Goal: Task Accomplishment & Management: Use online tool/utility

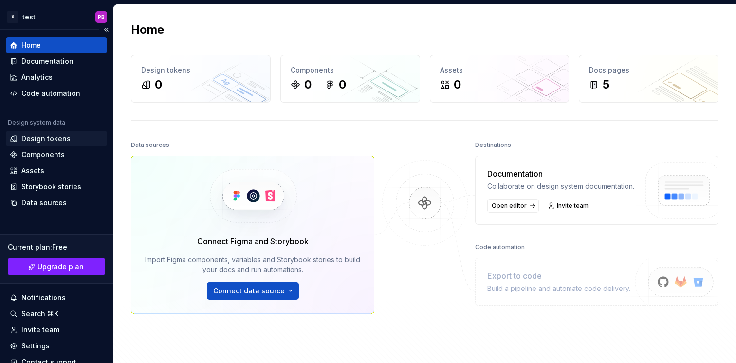
click at [59, 140] on div "Design tokens" at bounding box center [45, 139] width 49 height 10
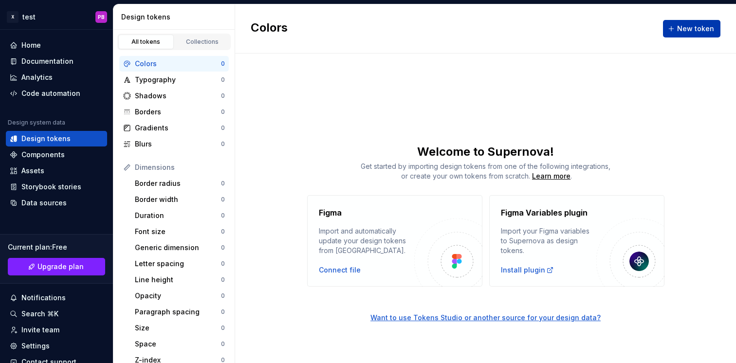
click at [698, 22] on button "New token" at bounding box center [691, 29] width 57 height 18
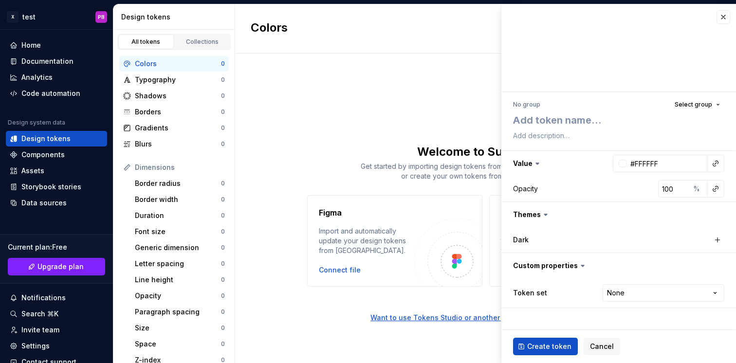
type textarea "*"
click at [725, 15] on button "button" at bounding box center [724, 17] width 14 height 14
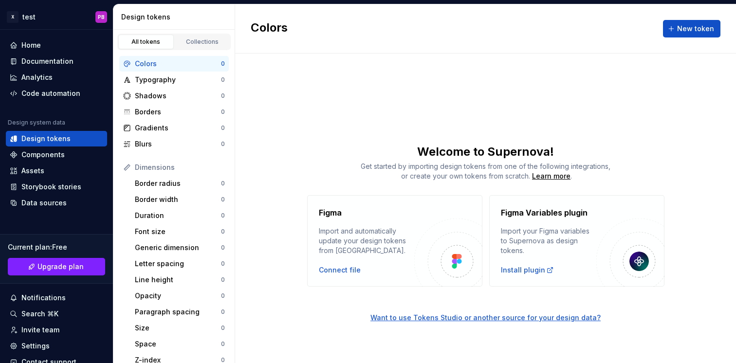
click at [458, 259] on img at bounding box center [457, 261] width 10 height 15
click at [351, 271] on div "Connect file" at bounding box center [340, 270] width 42 height 10
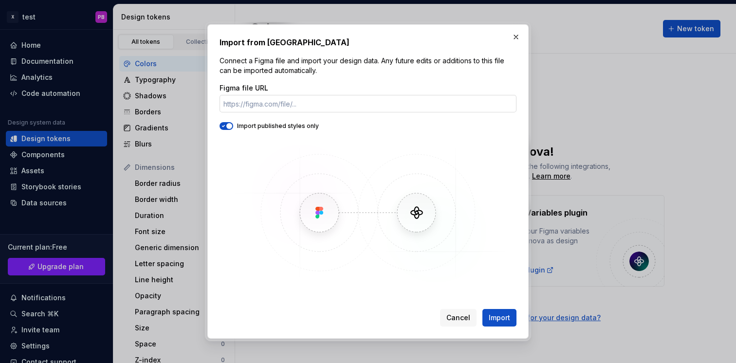
click at [317, 102] on input "Figma file URL" at bounding box center [368, 104] width 297 height 18
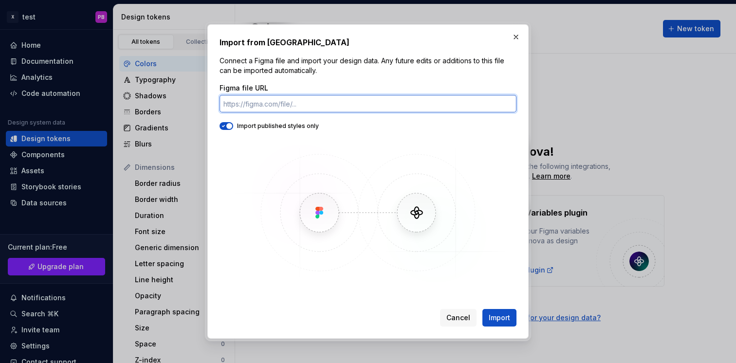
paste input "[URL][DOMAIN_NAME]"
type input "[URL][DOMAIN_NAME]"
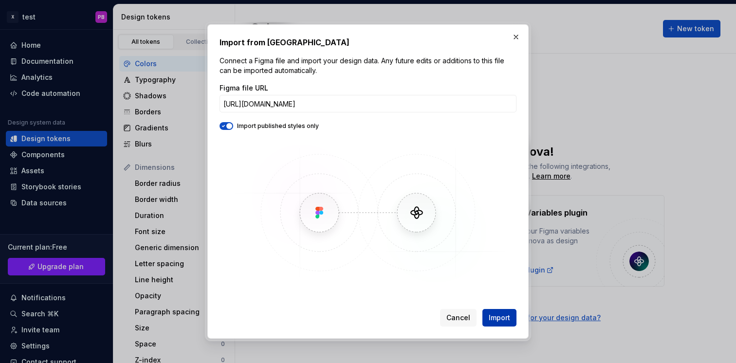
scroll to position [0, 0]
click at [506, 316] on span "Import" at bounding box center [499, 318] width 21 height 10
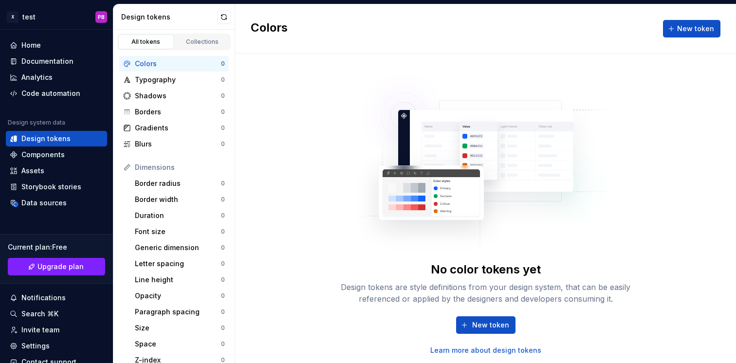
click at [331, 112] on div "No color tokens yet Design tokens are style definitions from your design system…" at bounding box center [486, 208] width 312 height 294
click at [154, 66] on div "Colors" at bounding box center [178, 64] width 86 height 10
click at [194, 39] on div "Collections" at bounding box center [202, 42] width 49 height 8
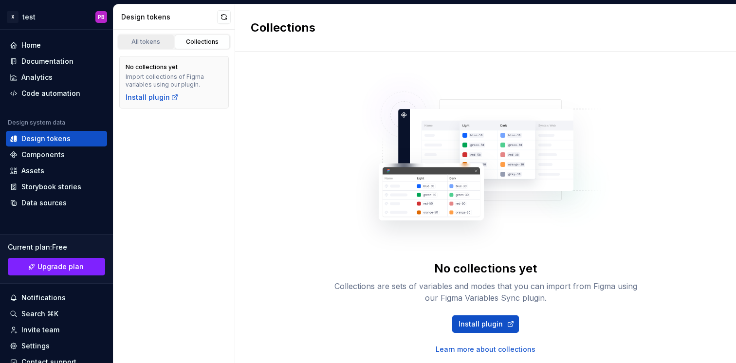
click at [158, 43] on div "All tokens" at bounding box center [146, 42] width 49 height 8
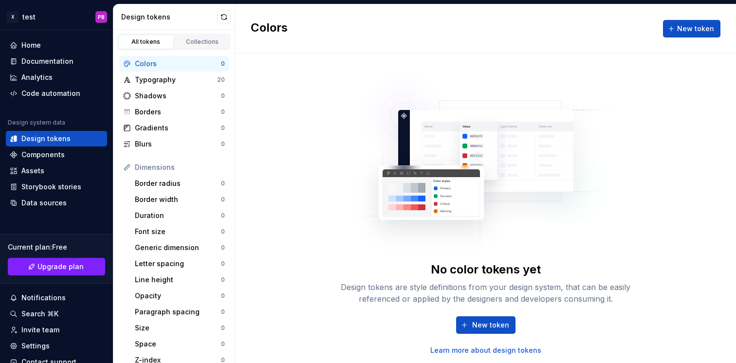
click at [161, 41] on div "All tokens" at bounding box center [146, 42] width 49 height 8
click at [163, 61] on div "Colors" at bounding box center [178, 64] width 86 height 10
click at [55, 152] on div "Components" at bounding box center [42, 155] width 43 height 10
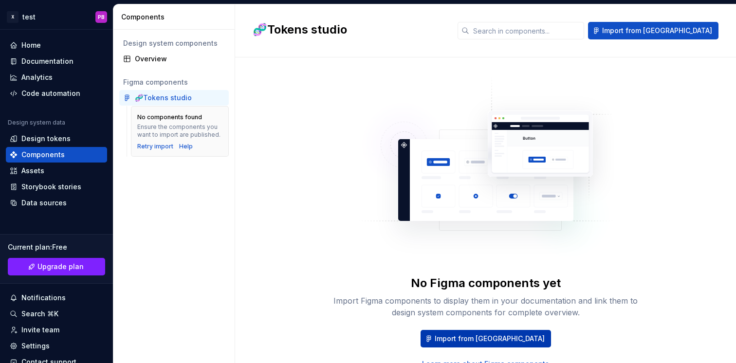
click at [505, 337] on span "Import from [GEOGRAPHIC_DATA]" at bounding box center [490, 339] width 110 height 10
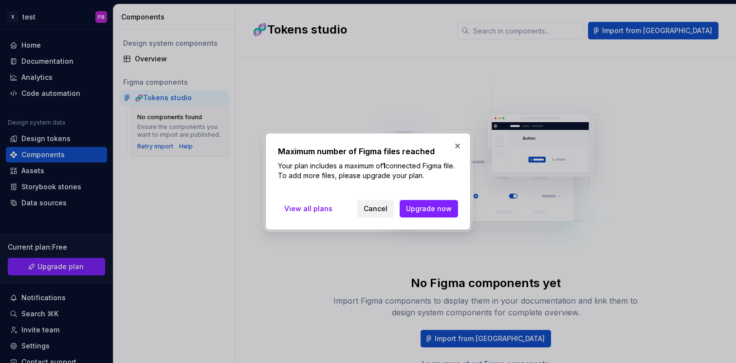
click at [389, 212] on button "Cancel" at bounding box center [375, 209] width 37 height 18
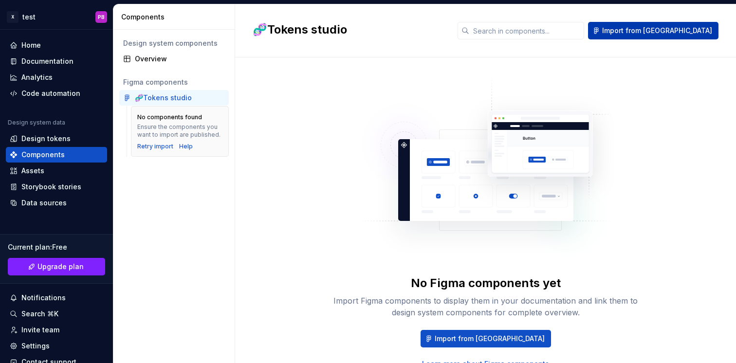
click at [685, 31] on span "Import from [GEOGRAPHIC_DATA]" at bounding box center [657, 31] width 110 height 10
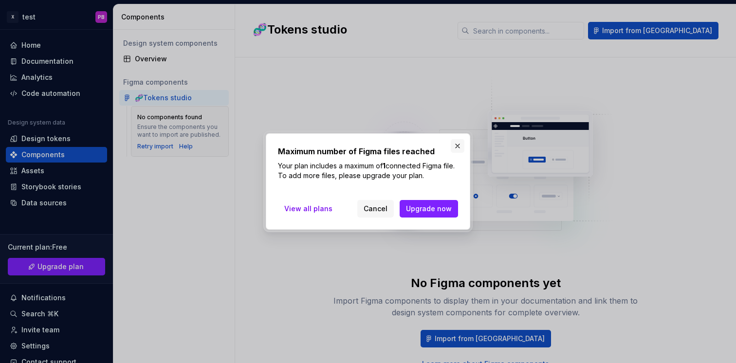
click at [460, 145] on button "button" at bounding box center [458, 146] width 14 height 14
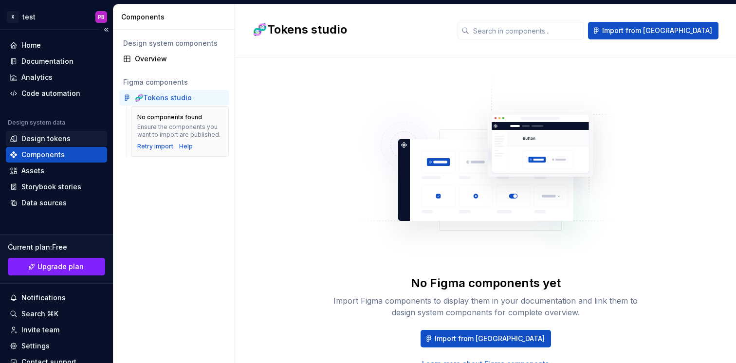
click at [66, 139] on div "Design tokens" at bounding box center [45, 139] width 49 height 10
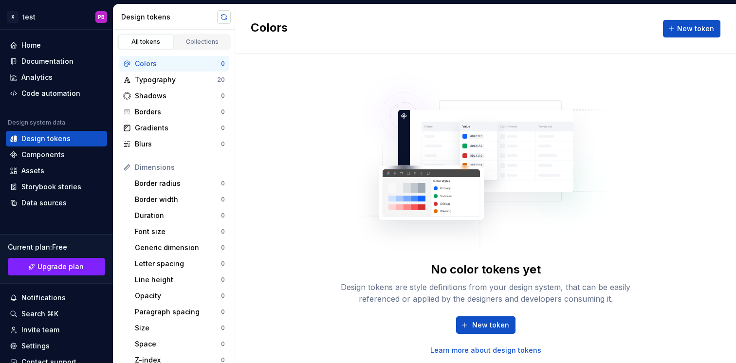
click at [222, 16] on button "button" at bounding box center [224, 17] width 14 height 14
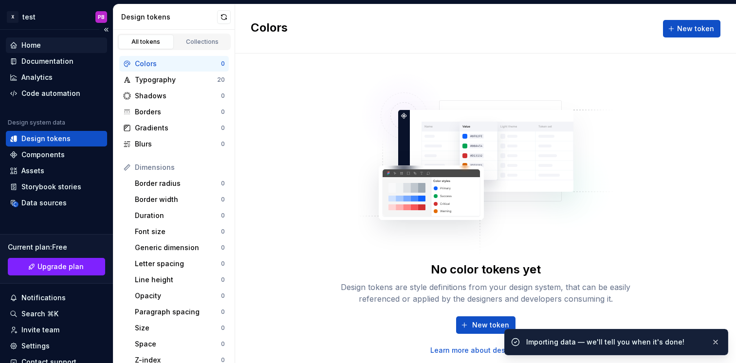
click at [73, 47] on div "Home" at bounding box center [56, 45] width 93 height 10
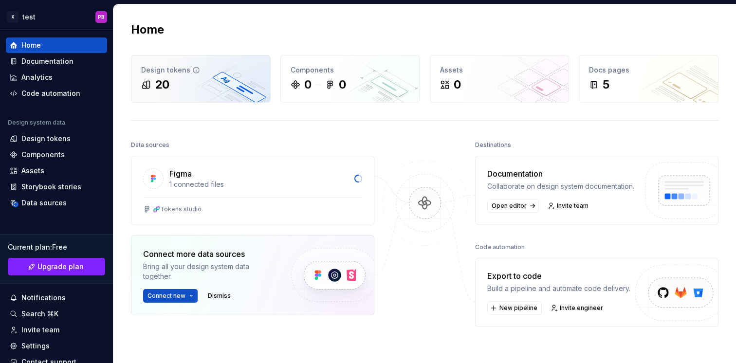
click at [209, 84] on div "20" at bounding box center [200, 85] width 119 height 16
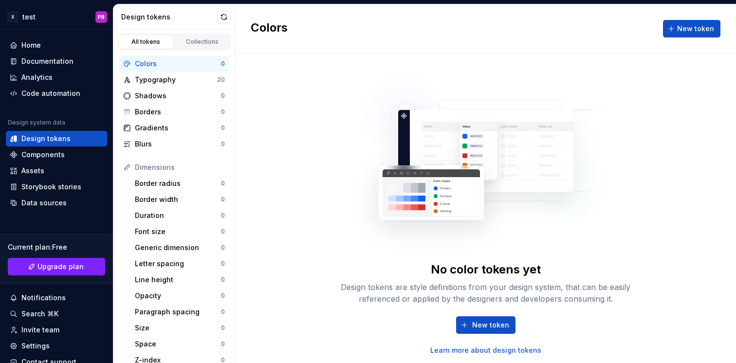
click at [209, 84] on div "Typography" at bounding box center [176, 80] width 82 height 10
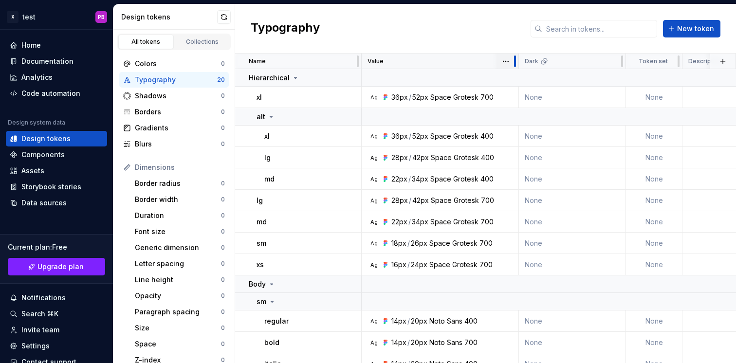
drag, startPoint x: 466, startPoint y: 63, endPoint x: 518, endPoint y: 62, distance: 52.1
click at [518, 62] on div at bounding box center [515, 62] width 8 height 16
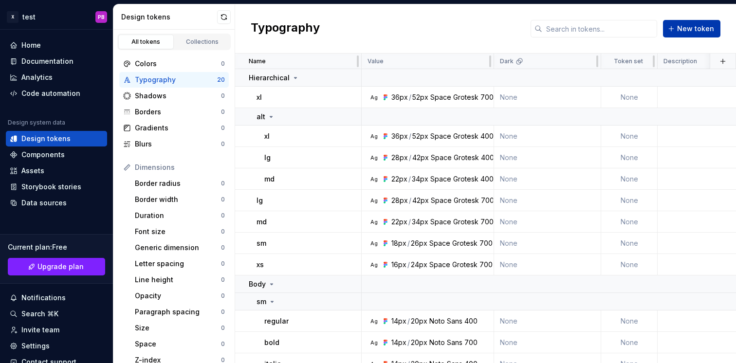
click at [688, 31] on span "New token" at bounding box center [695, 29] width 37 height 10
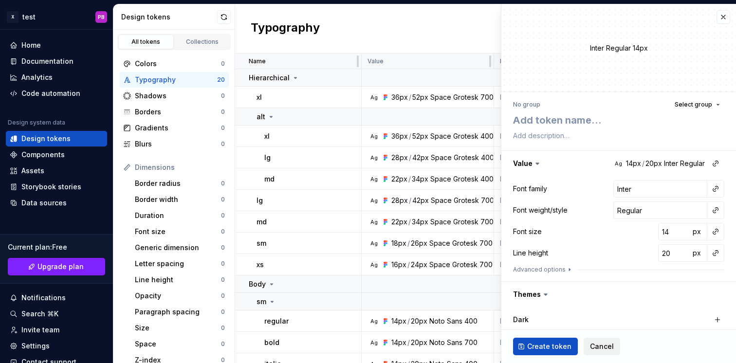
click at [610, 352] on button "Cancel" at bounding box center [602, 347] width 37 height 18
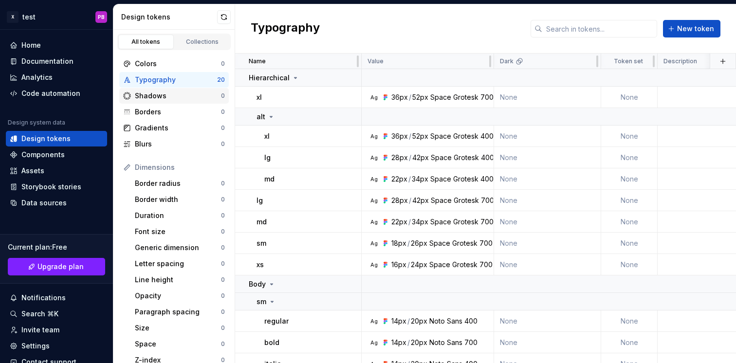
click at [167, 91] on div "Shadows" at bounding box center [178, 96] width 86 height 10
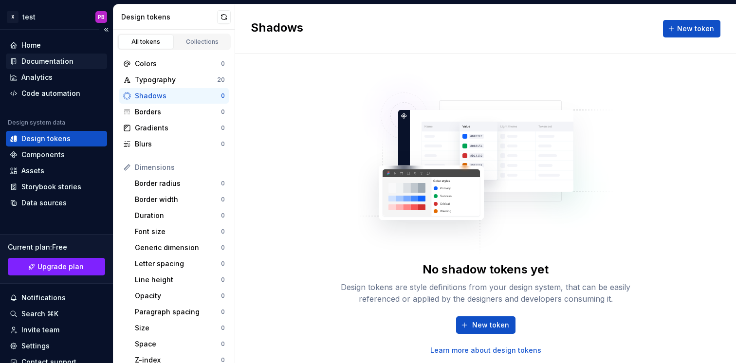
click at [60, 60] on div "Documentation" at bounding box center [47, 61] width 52 height 10
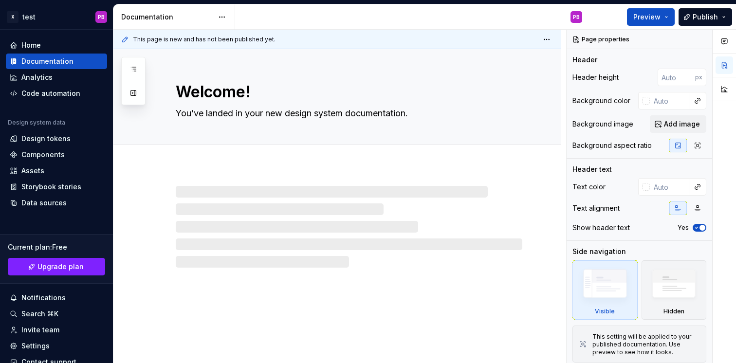
type textarea "*"
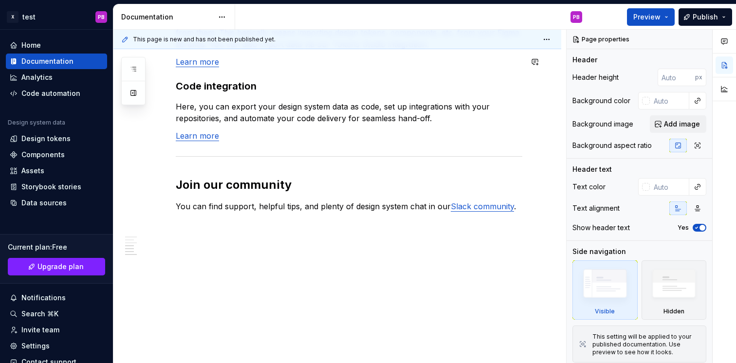
scroll to position [855, 0]
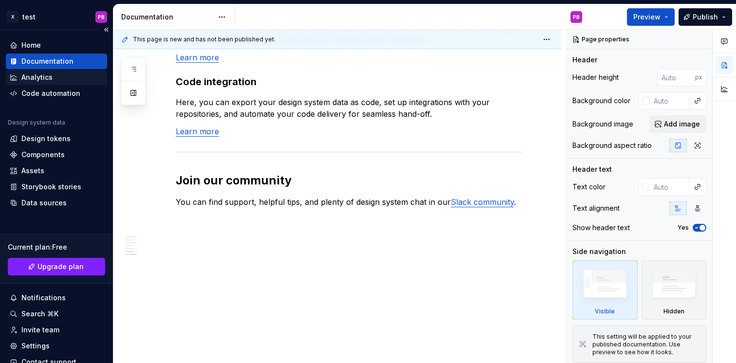
click at [66, 82] on div "Analytics" at bounding box center [56, 78] width 93 height 10
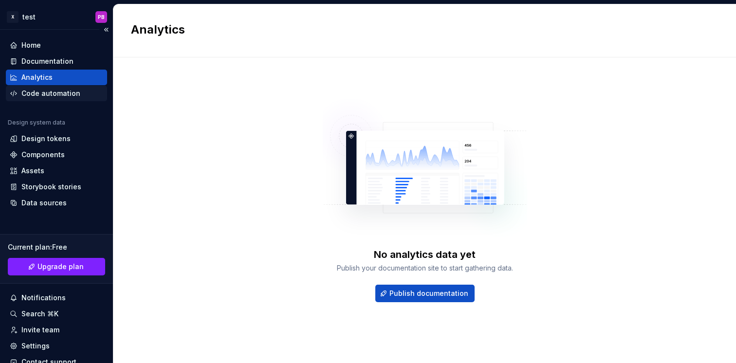
click at [49, 93] on div "Code automation" at bounding box center [50, 94] width 59 height 10
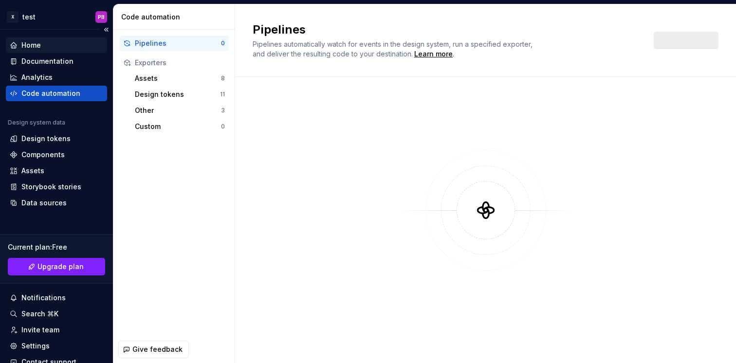
click at [51, 50] on div "Home" at bounding box center [56, 45] width 101 height 16
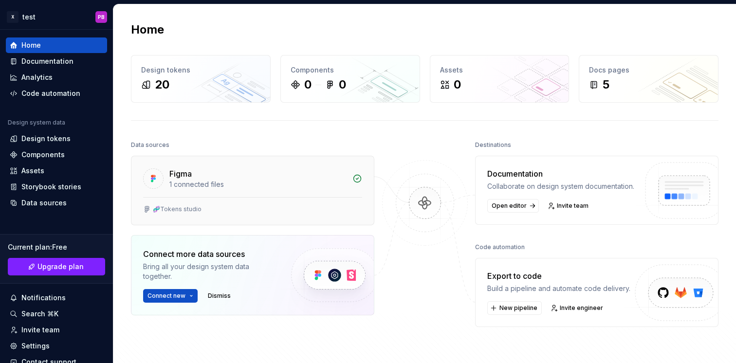
click at [179, 177] on div "Figma" at bounding box center [180, 174] width 22 height 12
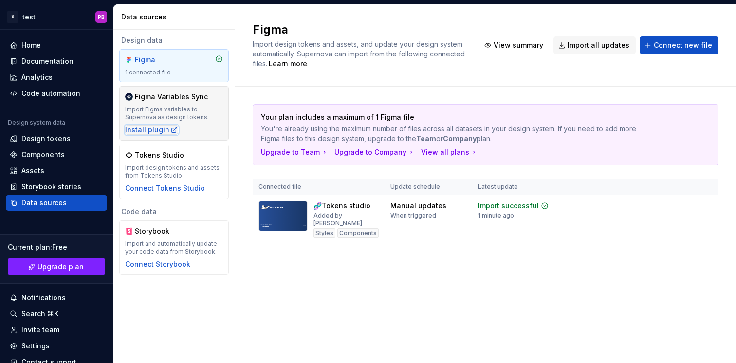
click at [156, 130] on div "Install plugin" at bounding box center [151, 130] width 53 height 10
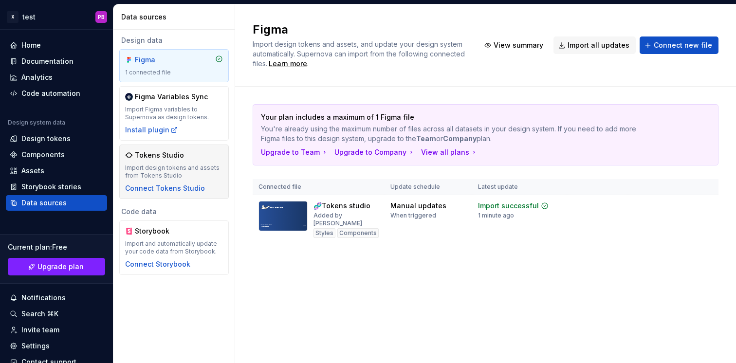
click at [167, 167] on div "Import design tokens and assets from Tokens Studio" at bounding box center [174, 172] width 98 height 16
click at [170, 188] on div "Connect Tokens Studio" at bounding box center [165, 189] width 80 height 10
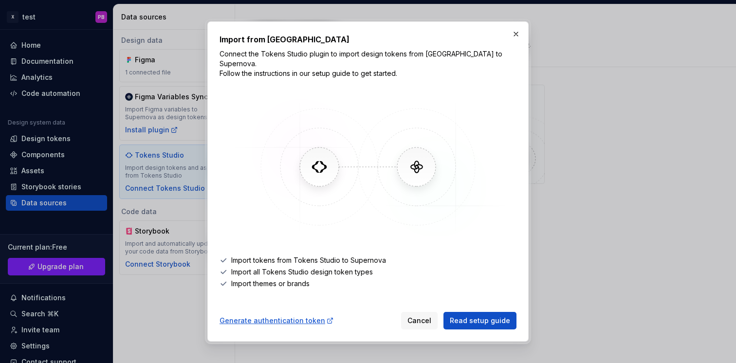
click at [412, 162] on img at bounding box center [368, 167] width 282 height 146
click at [321, 164] on img at bounding box center [368, 167] width 282 height 146
click at [309, 316] on div "Generate authentication token" at bounding box center [277, 321] width 114 height 10
click at [496, 312] on link "Read setup guide" at bounding box center [480, 321] width 73 height 18
click at [522, 37] on button "button" at bounding box center [516, 34] width 14 height 14
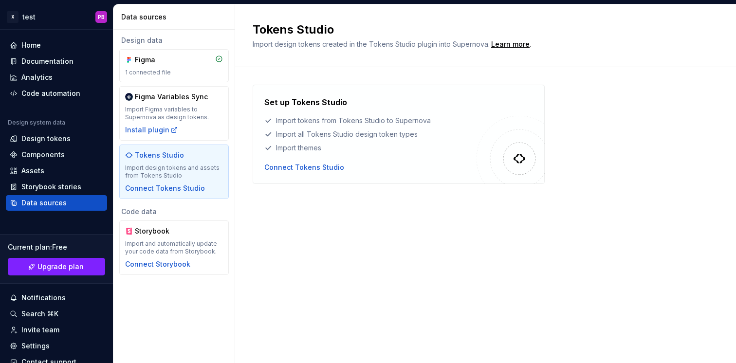
click at [330, 205] on div "Set up Tokens Studio Import tokens from Tokens Studio to Supernova Import all T…" at bounding box center [486, 144] width 466 height 154
click at [166, 74] on div "1 connected file" at bounding box center [174, 73] width 98 height 8
click at [179, 65] on div "Figma 1 connected file" at bounding box center [174, 65] width 98 height 21
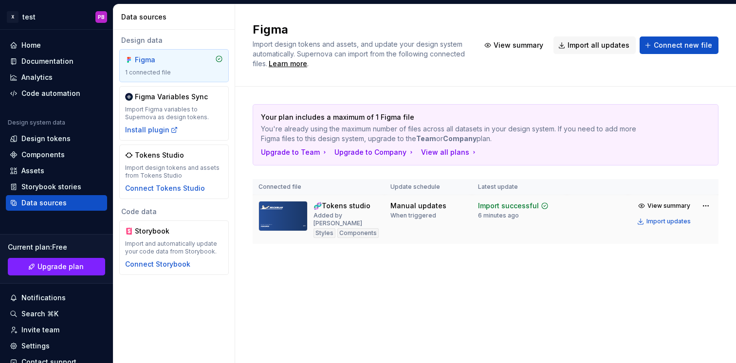
click at [330, 228] on div "Styles" at bounding box center [325, 233] width 22 height 10
click at [662, 221] on div "Import updates" at bounding box center [669, 222] width 44 height 8
click at [705, 207] on html "X test PB Home Documentation Analytics Code automation Design system data Desig…" at bounding box center [368, 181] width 736 height 363
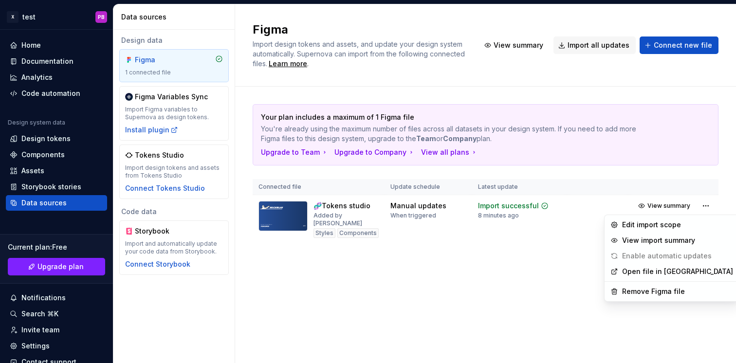
click at [329, 227] on html "X test PB Home Documentation Analytics Code automation Design system data Desig…" at bounding box center [368, 181] width 736 height 363
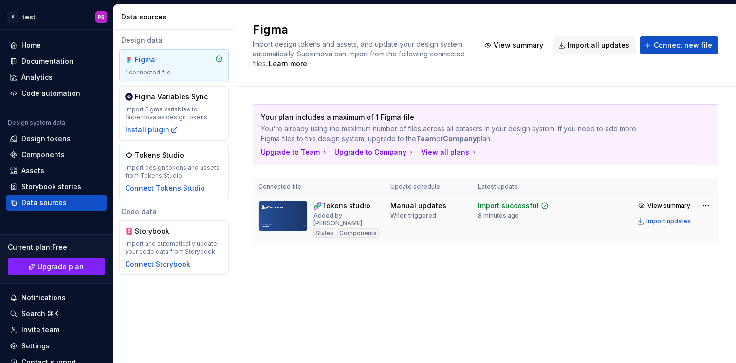
click at [342, 205] on div "🧬Tokens studio" at bounding box center [342, 206] width 57 height 10
click at [681, 203] on span "View summary" at bounding box center [669, 206] width 43 height 8
click at [658, 207] on span "View summary" at bounding box center [669, 206] width 43 height 8
click at [704, 203] on html "X test PB Home Documentation Analytics Code automation Design system data Desig…" at bounding box center [368, 181] width 736 height 363
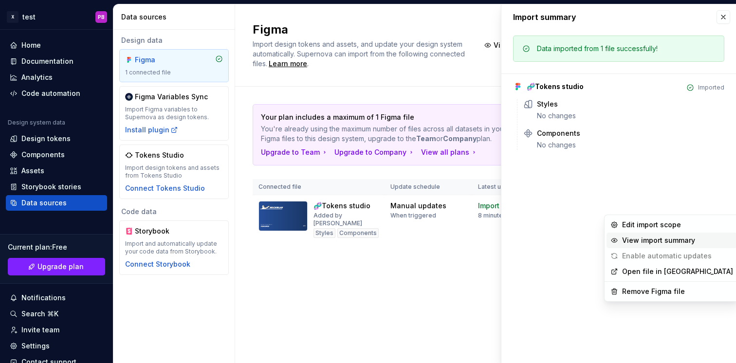
click at [659, 241] on div "View import summary" at bounding box center [677, 241] width 111 height 10
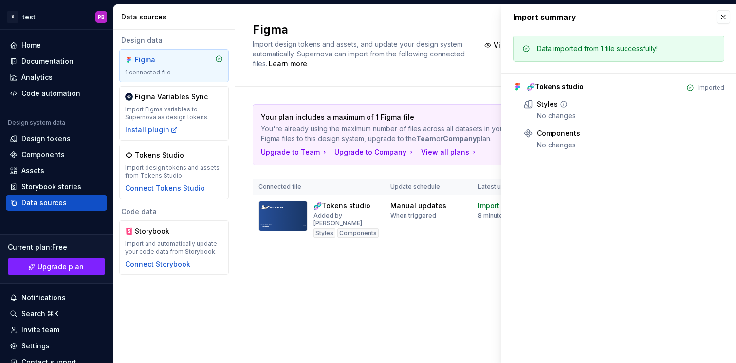
click at [580, 112] on div "No changes" at bounding box center [630, 116] width 187 height 10
click at [576, 140] on div "No changes" at bounding box center [630, 145] width 187 height 10
click at [727, 19] on button "button" at bounding box center [724, 17] width 14 height 14
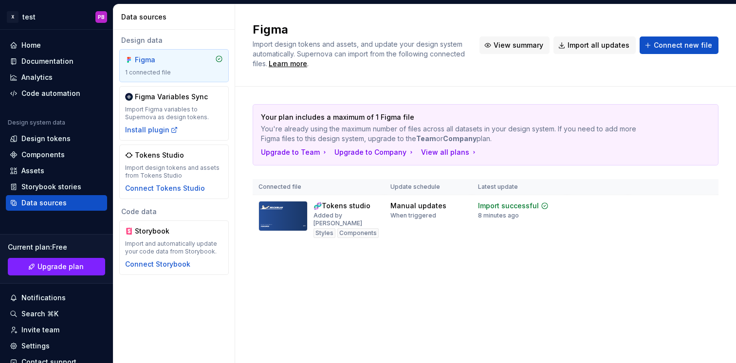
click at [543, 46] on span "View summary" at bounding box center [519, 45] width 50 height 10
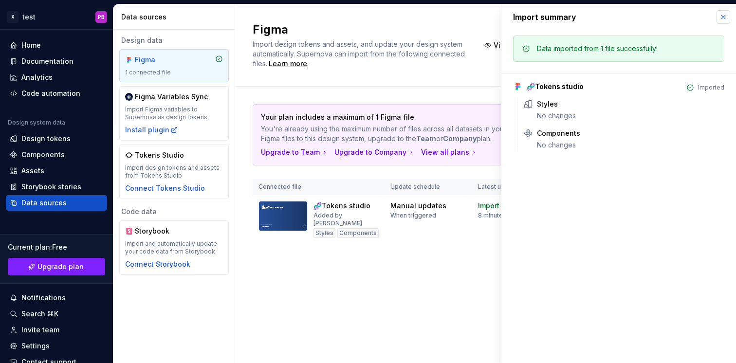
click at [725, 16] on button "button" at bounding box center [724, 17] width 14 height 14
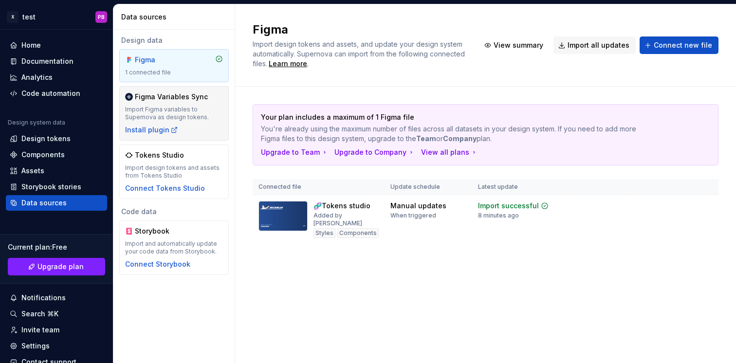
click at [158, 107] on div "Import Figma variables to Supernova as design tokens." at bounding box center [174, 114] width 98 height 16
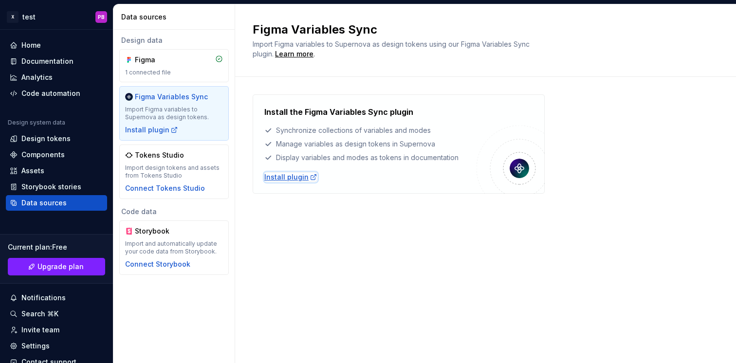
click at [288, 178] on div "Install plugin" at bounding box center [290, 177] width 53 height 10
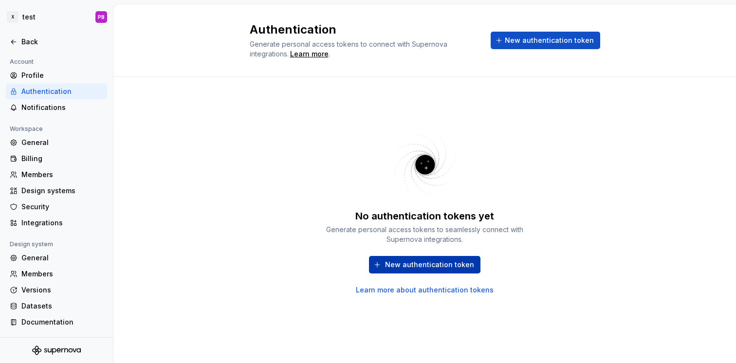
click at [403, 269] on span "New authentication token" at bounding box center [429, 265] width 89 height 10
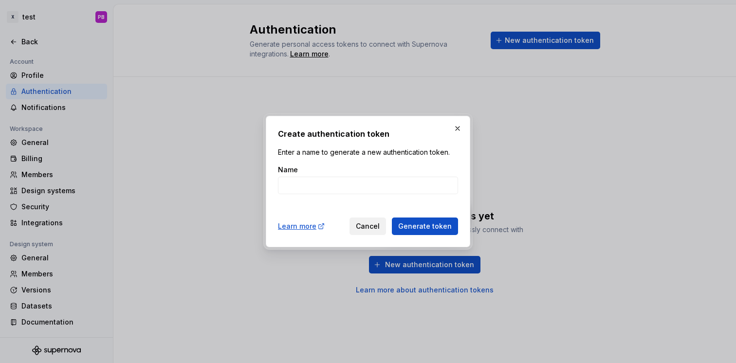
click at [380, 227] on span "Cancel" at bounding box center [368, 227] width 24 height 10
